Goal: Contribute content

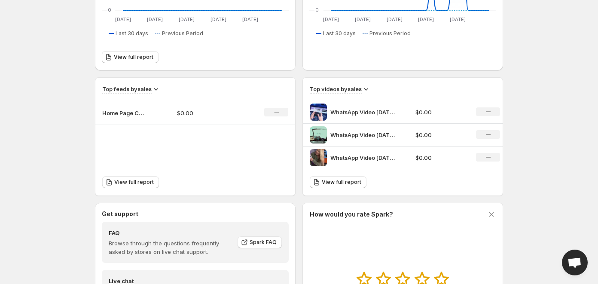
scroll to position [258, 0]
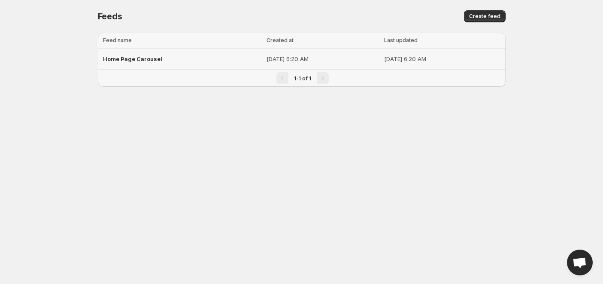
click at [129, 54] on div "Home Page Carousel" at bounding box center [182, 58] width 159 height 15
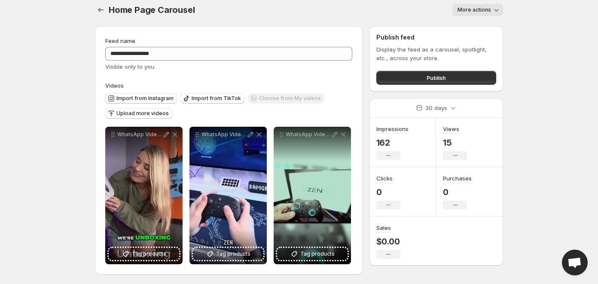
scroll to position [8, 0]
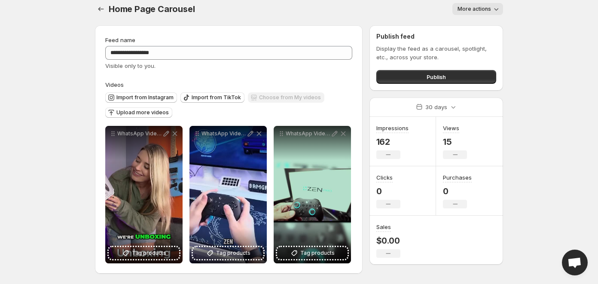
click at [64, 151] on body "**********" at bounding box center [299, 135] width 598 height 284
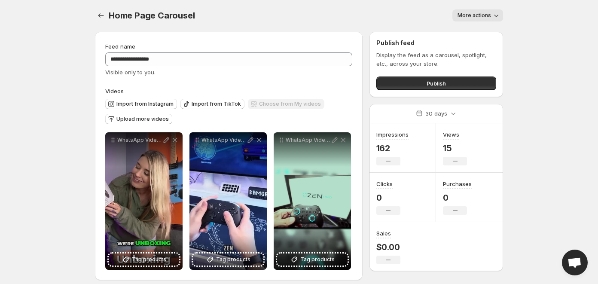
scroll to position [0, 0]
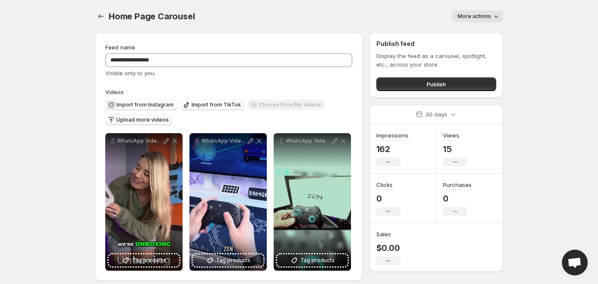
click at [146, 118] on span "Upload more videos" at bounding box center [142, 119] width 52 height 7
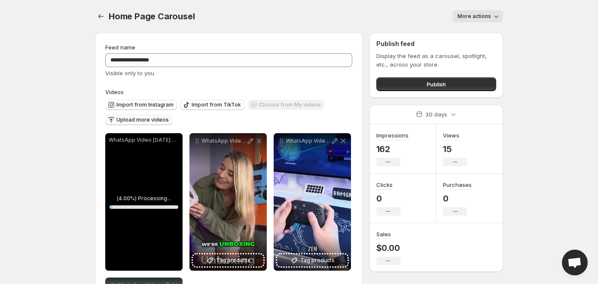
click at [151, 120] on span "Upload more videos" at bounding box center [142, 119] width 52 height 7
